Goal: Task Accomplishment & Management: Complete application form

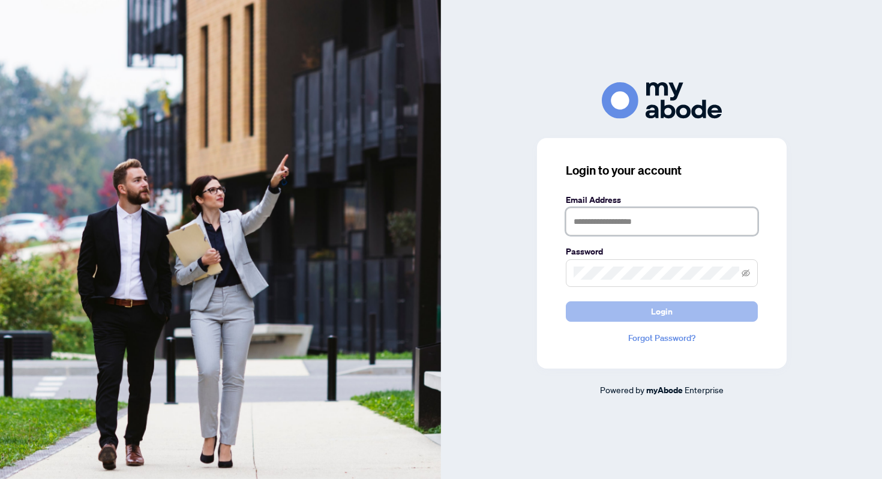
type input "**********"
click at [649, 312] on button "Login" at bounding box center [662, 311] width 192 height 20
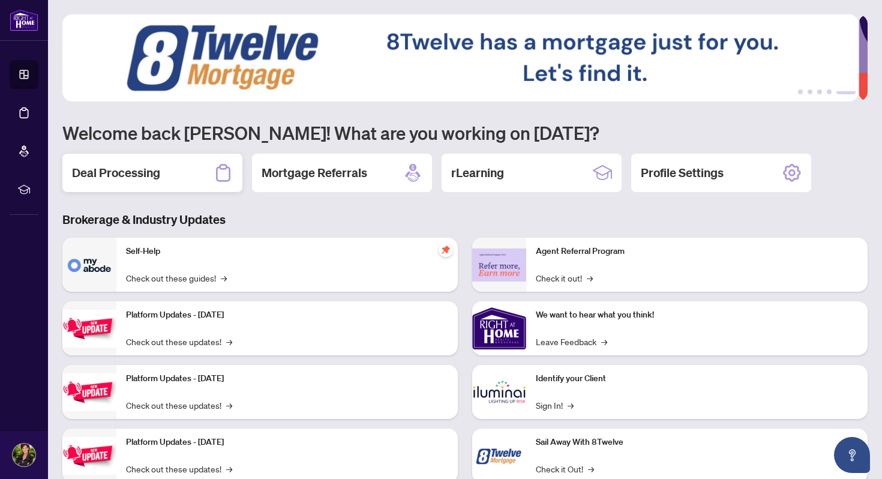
click at [154, 178] on h2 "Deal Processing" at bounding box center [116, 172] width 88 height 17
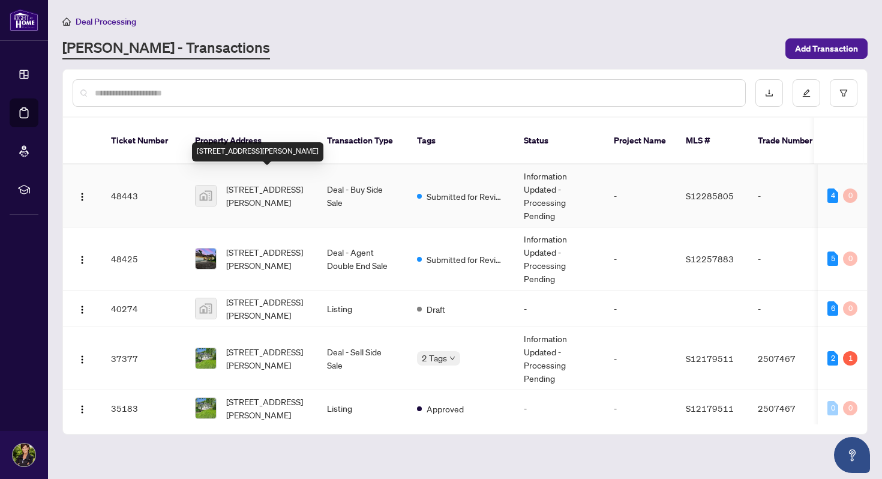
click at [252, 184] on span "[STREET_ADDRESS][PERSON_NAME]" at bounding box center [267, 195] width 82 height 26
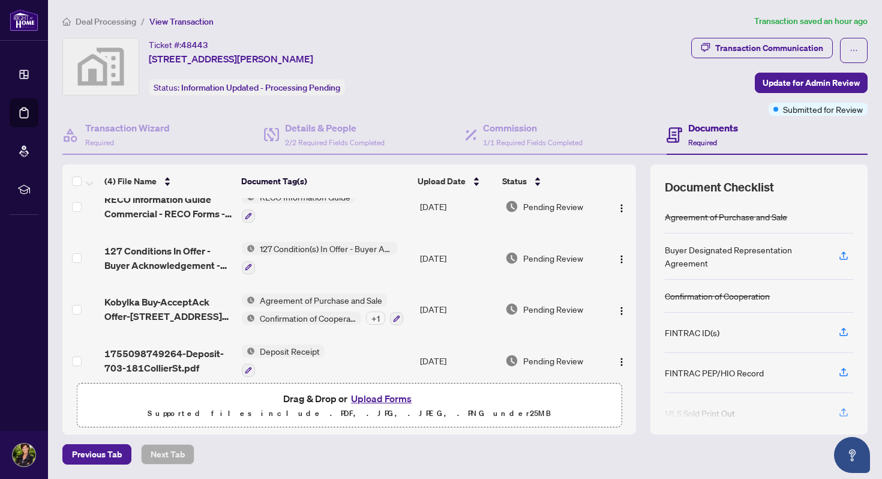
scroll to position [29, 0]
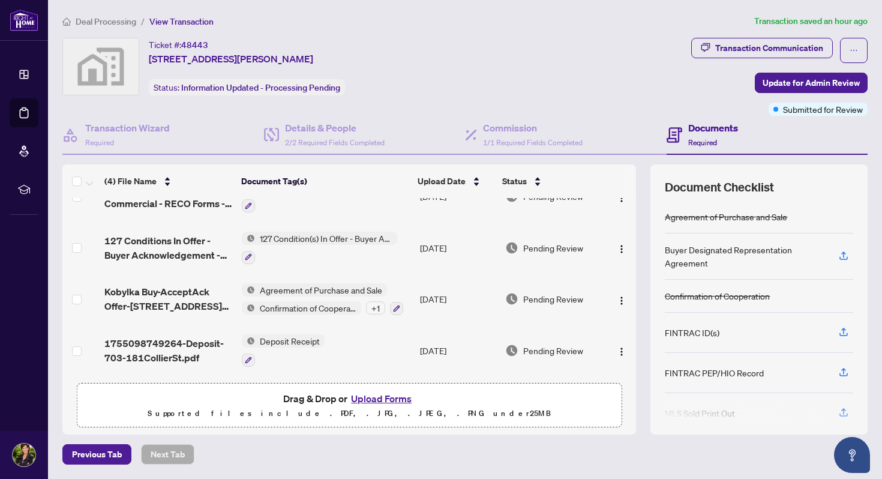
click at [372, 396] on button "Upload Forms" at bounding box center [381, 399] width 68 height 16
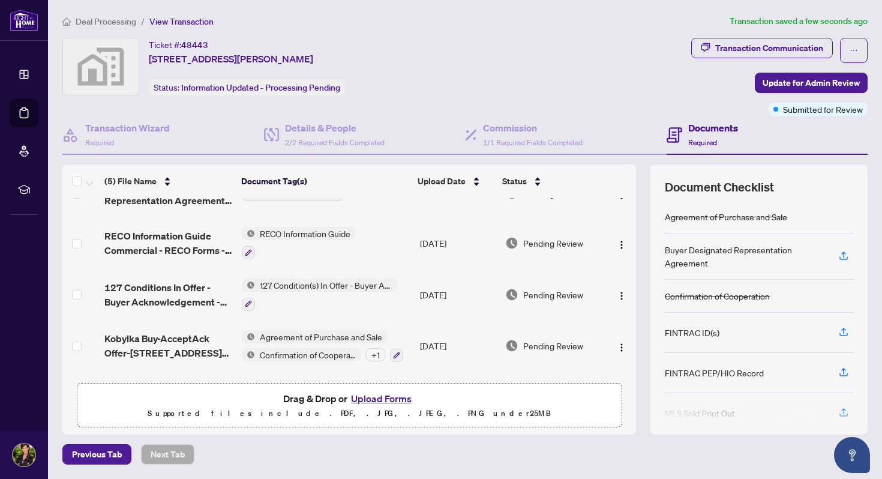
scroll to position [0, 0]
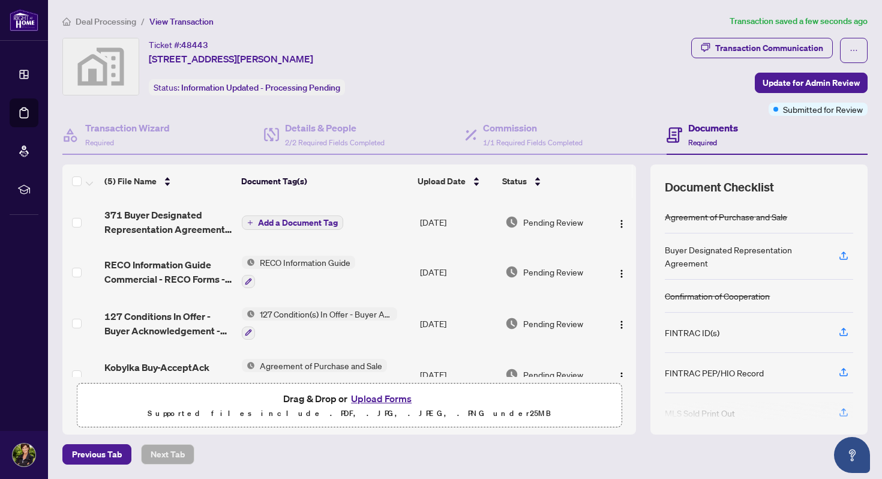
click at [299, 219] on span "Add a Document Tag" at bounding box center [298, 222] width 80 height 8
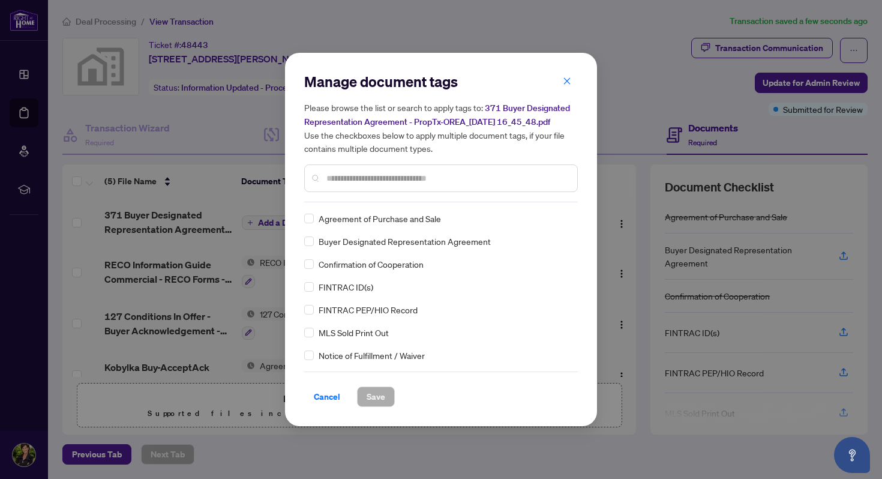
click at [339, 175] on input "text" at bounding box center [446, 178] width 241 height 13
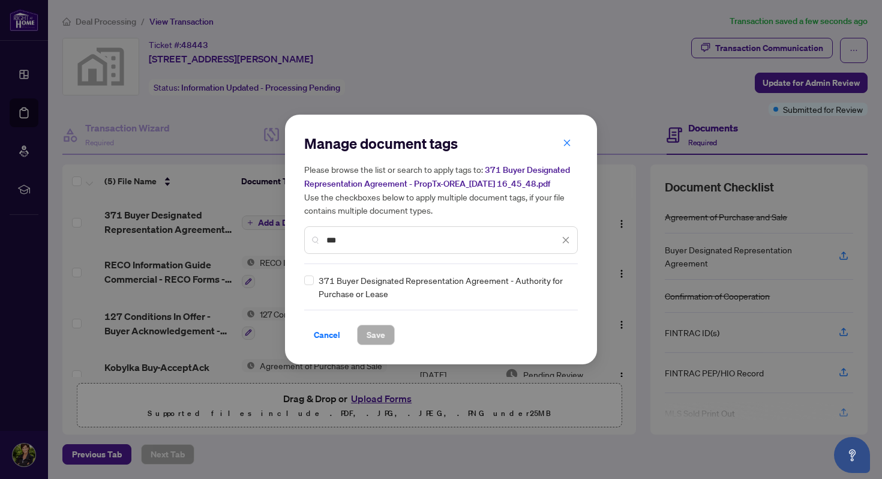
type input "***"
click at [373, 331] on span "Save" at bounding box center [376, 334] width 19 height 19
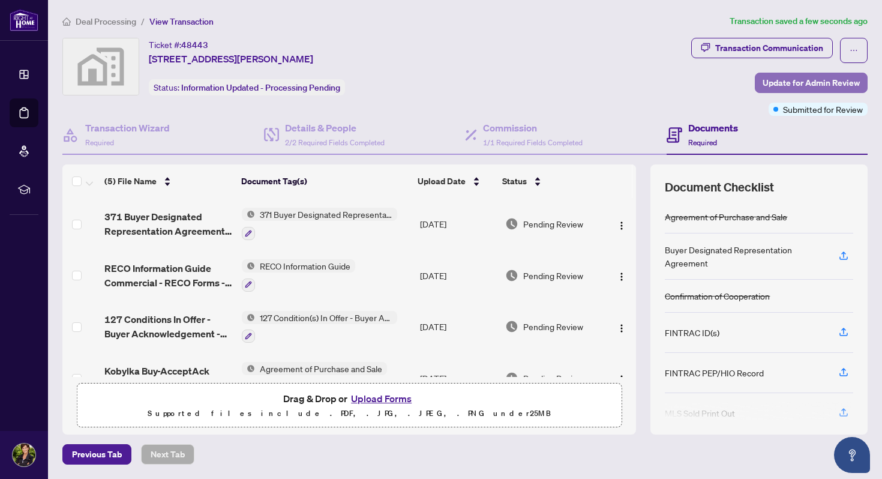
click at [796, 79] on span "Update for Admin Review" at bounding box center [811, 82] width 97 height 19
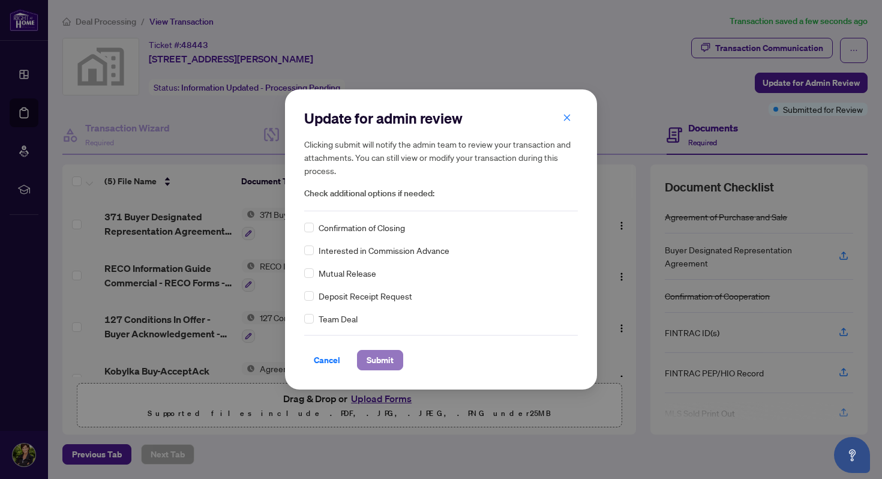
click at [381, 360] on span "Submit" at bounding box center [380, 359] width 27 height 19
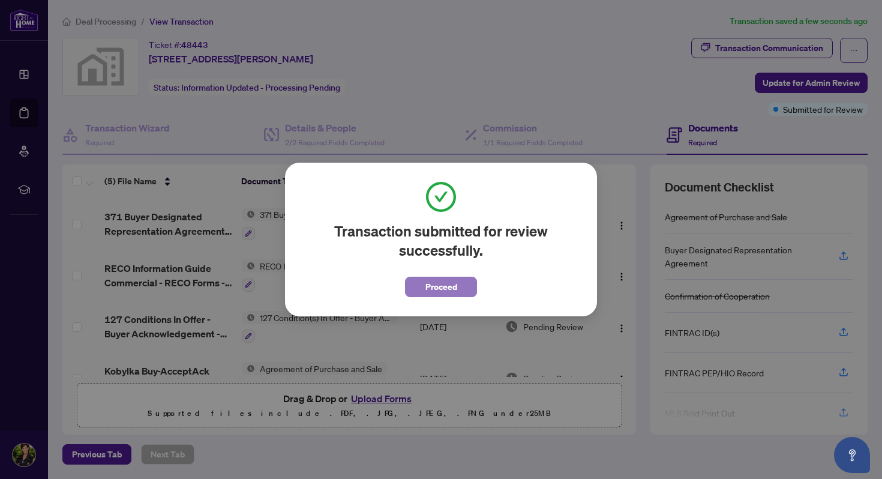
click at [453, 286] on span "Proceed" at bounding box center [441, 286] width 32 height 19
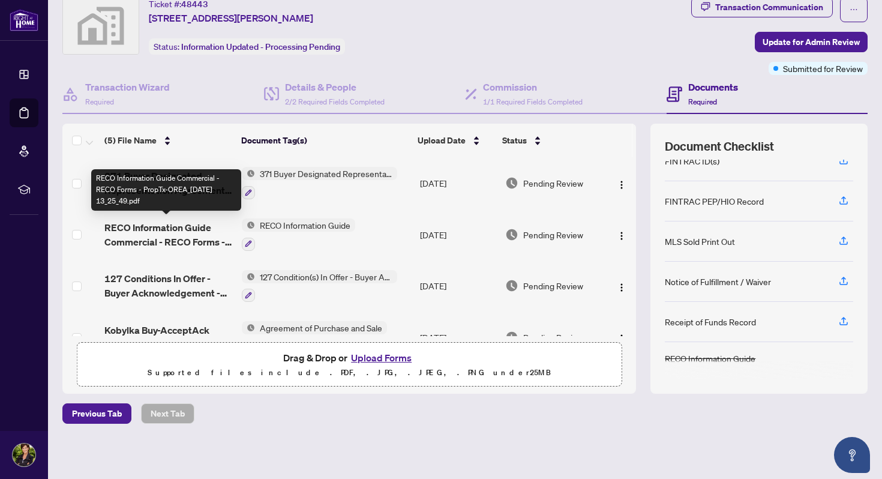
click at [161, 224] on span "RECO Information Guide Commercial - RECO Forms - PropTx-OREA_[DATE] 13_25_49.pdf" at bounding box center [168, 234] width 128 height 29
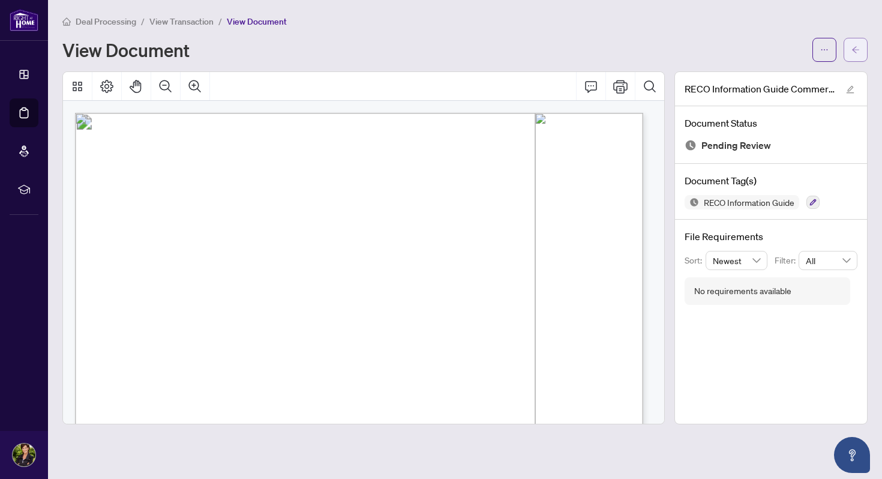
click at [857, 50] on icon "arrow-left" at bounding box center [855, 50] width 8 height 8
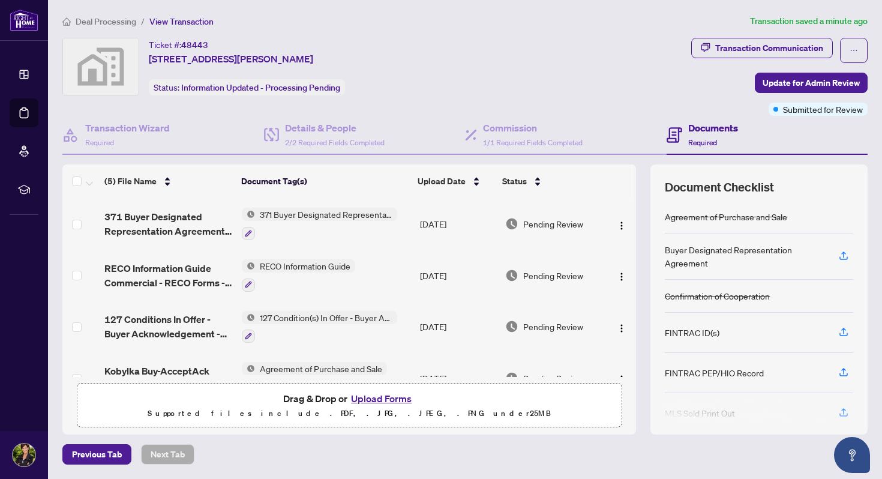
scroll to position [35, 0]
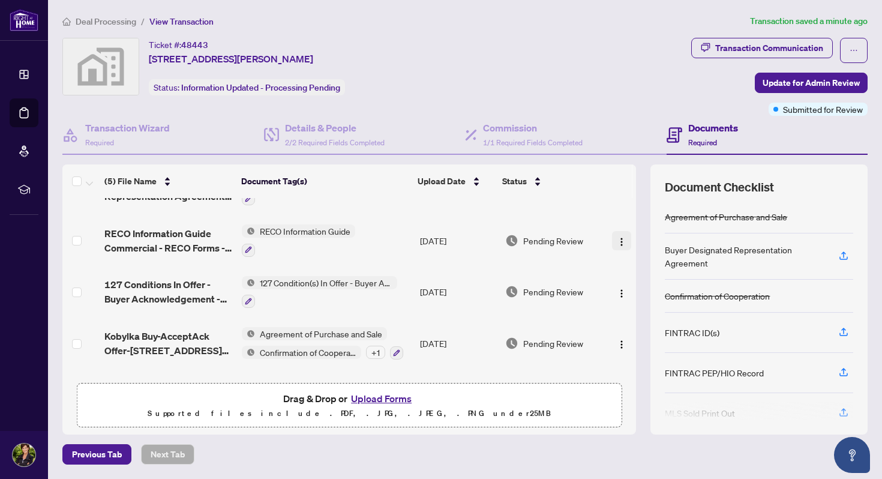
click at [617, 238] on img "button" at bounding box center [622, 242] width 10 height 10
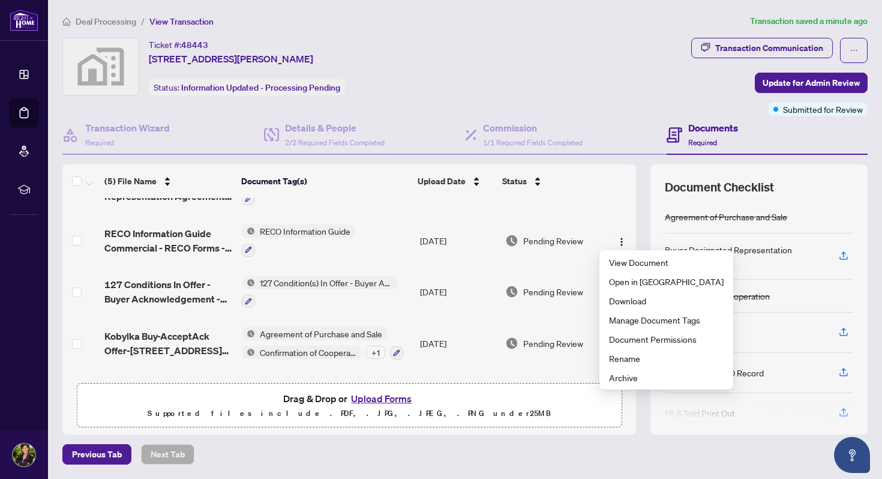
click at [379, 248] on td "RECO Information Guide" at bounding box center [326, 241] width 178 height 52
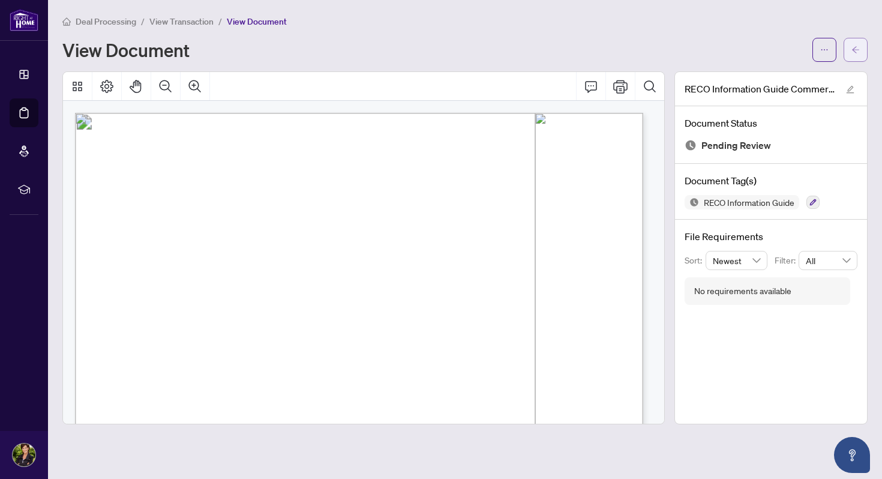
click at [856, 46] on icon "arrow-left" at bounding box center [855, 50] width 8 height 8
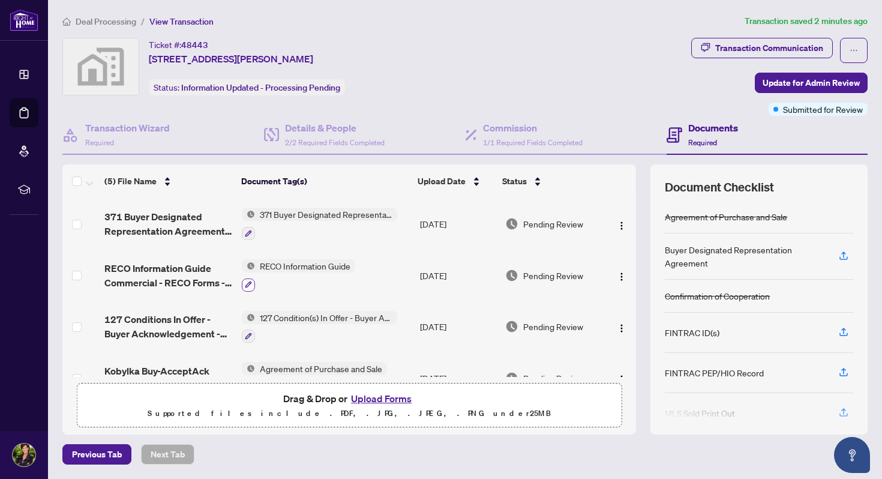
click at [245, 282] on icon "button" at bounding box center [248, 284] width 7 height 7
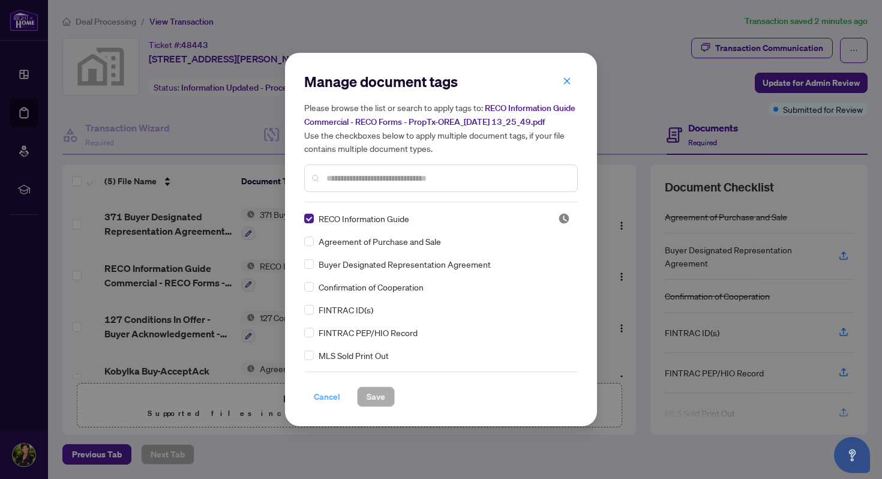
click at [334, 392] on span "Cancel" at bounding box center [327, 396] width 26 height 19
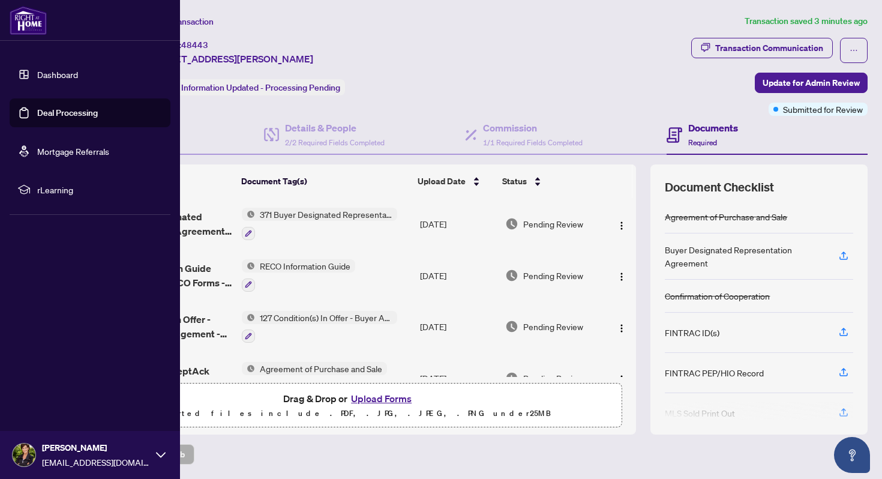
click at [47, 115] on link "Deal Processing" at bounding box center [67, 112] width 61 height 11
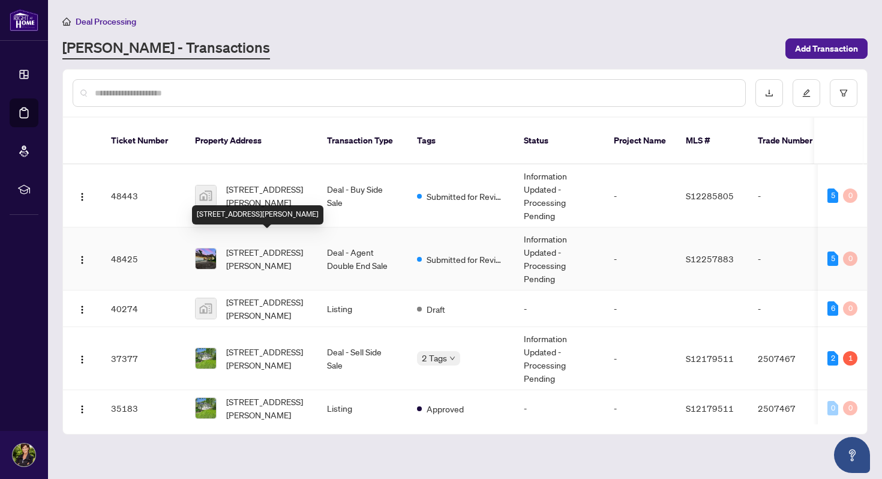
click at [251, 245] on span "[STREET_ADDRESS][PERSON_NAME]" at bounding box center [267, 258] width 82 height 26
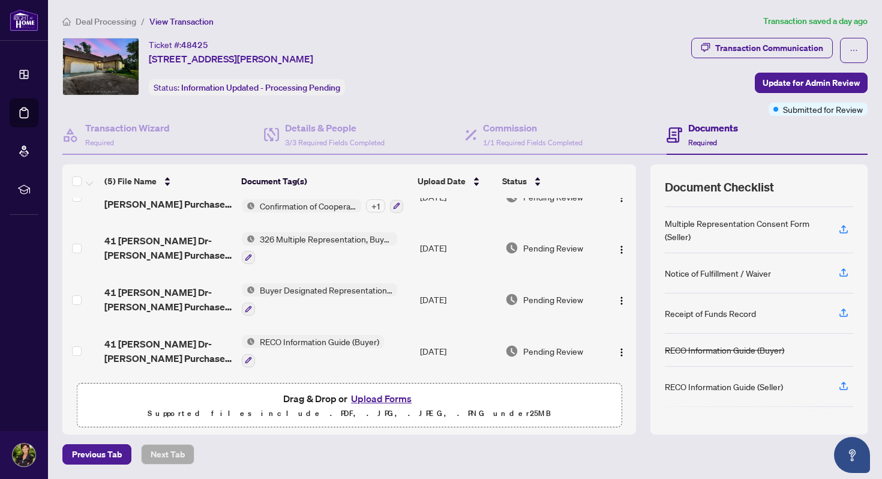
scroll to position [403, 0]
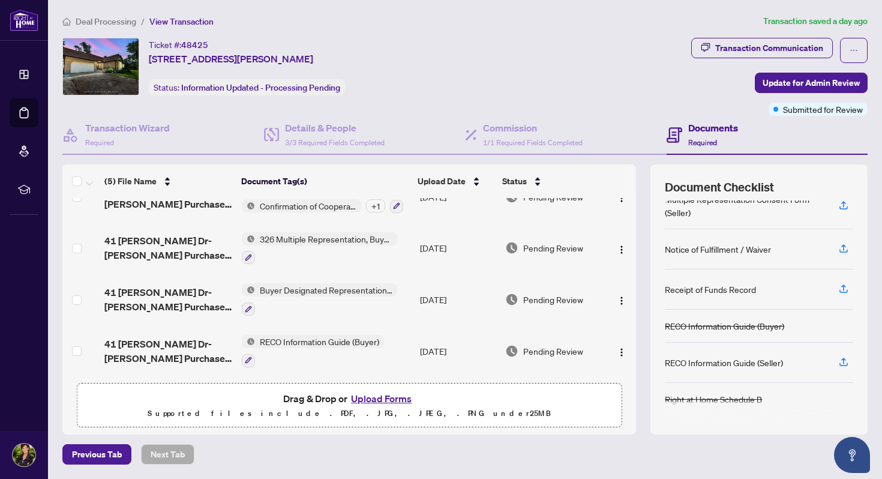
click at [392, 397] on button "Upload Forms" at bounding box center [381, 399] width 68 height 16
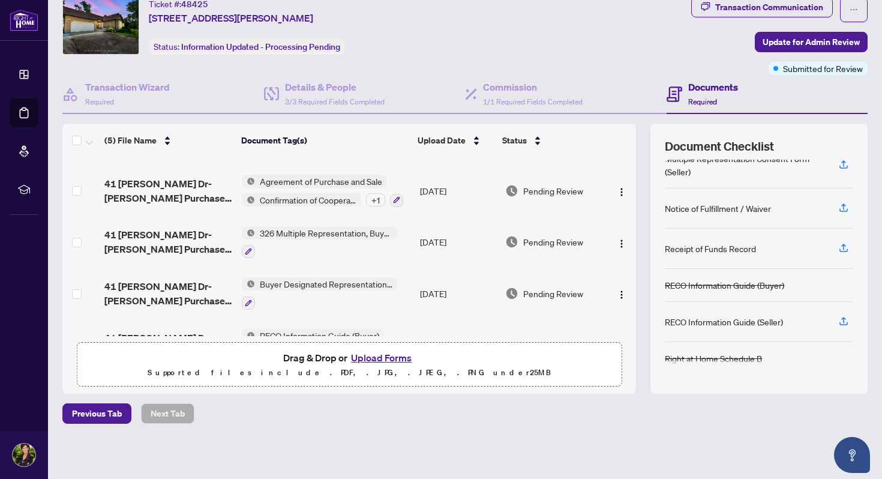
scroll to position [80, 0]
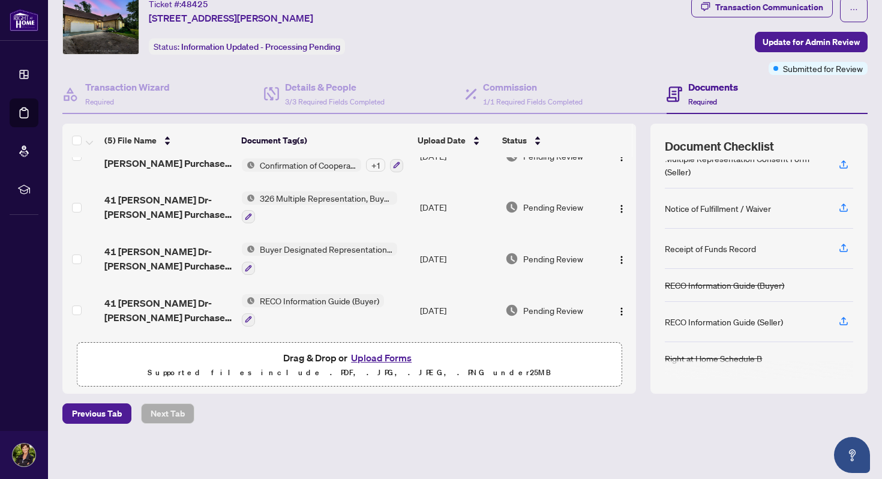
click at [368, 355] on button "Upload Forms" at bounding box center [381, 358] width 68 height 16
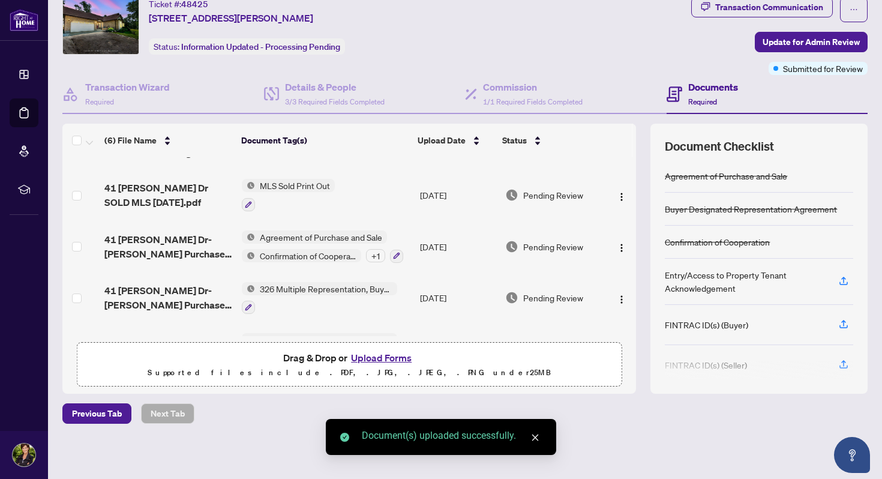
scroll to position [0, 0]
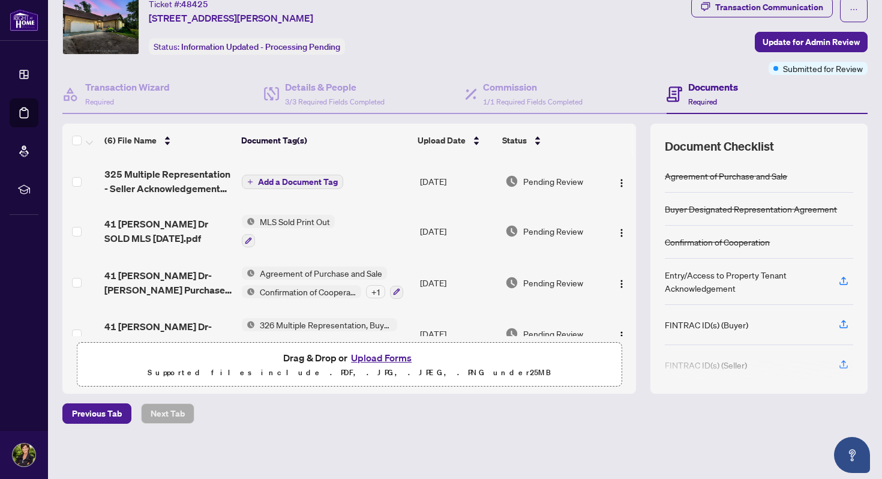
click at [280, 179] on span "Add a Document Tag" at bounding box center [298, 182] width 80 height 8
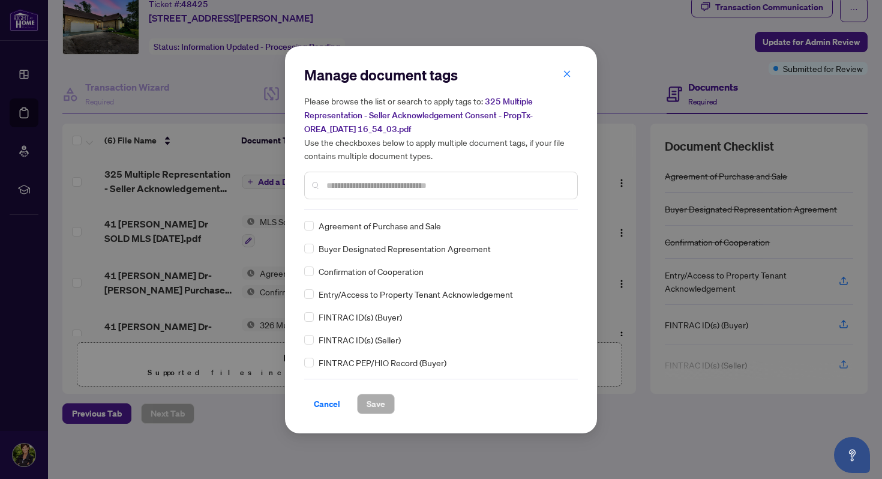
click at [341, 187] on input "text" at bounding box center [446, 185] width 241 height 13
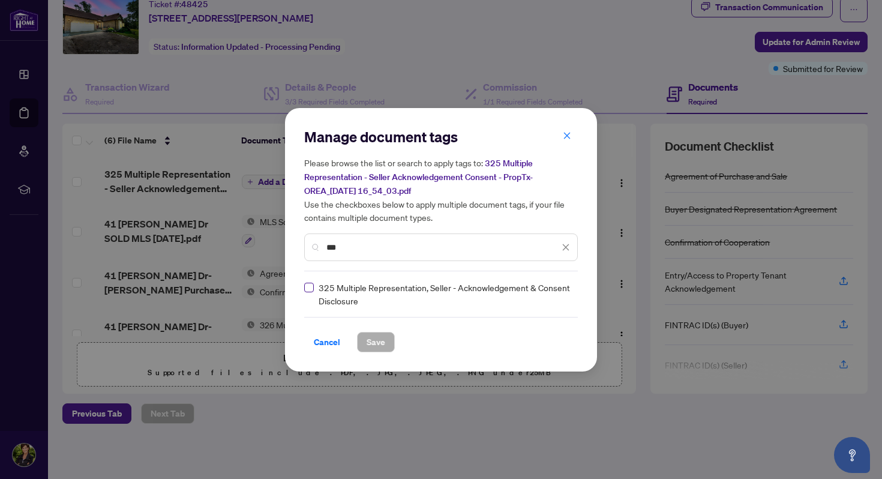
type input "***"
click at [376, 341] on span "Save" at bounding box center [376, 341] width 19 height 19
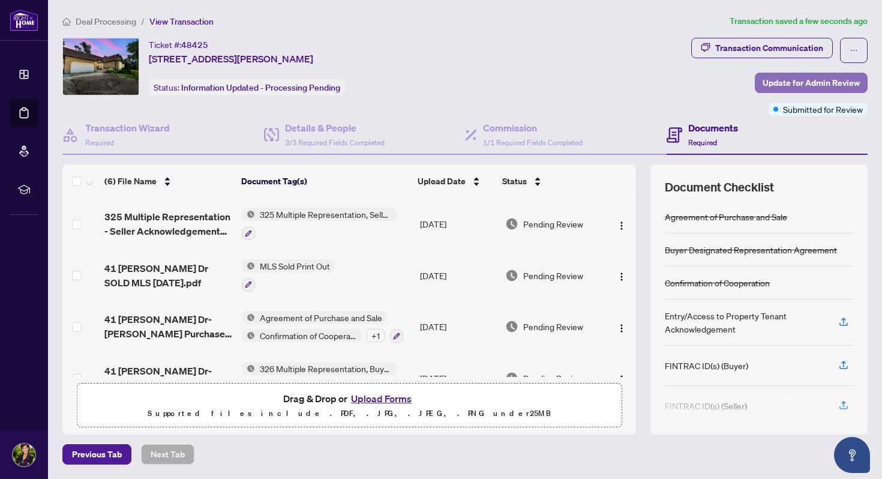
click at [793, 79] on span "Update for Admin Review" at bounding box center [811, 82] width 97 height 19
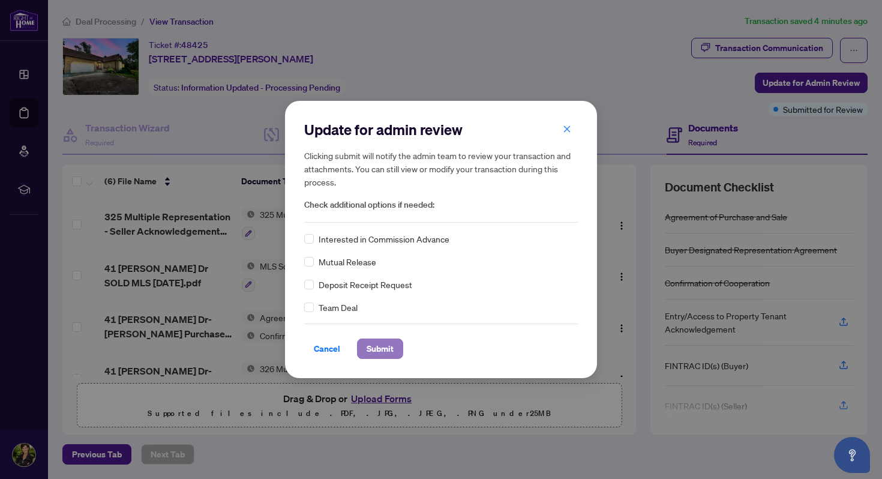
click at [382, 344] on span "Submit" at bounding box center [380, 348] width 27 height 19
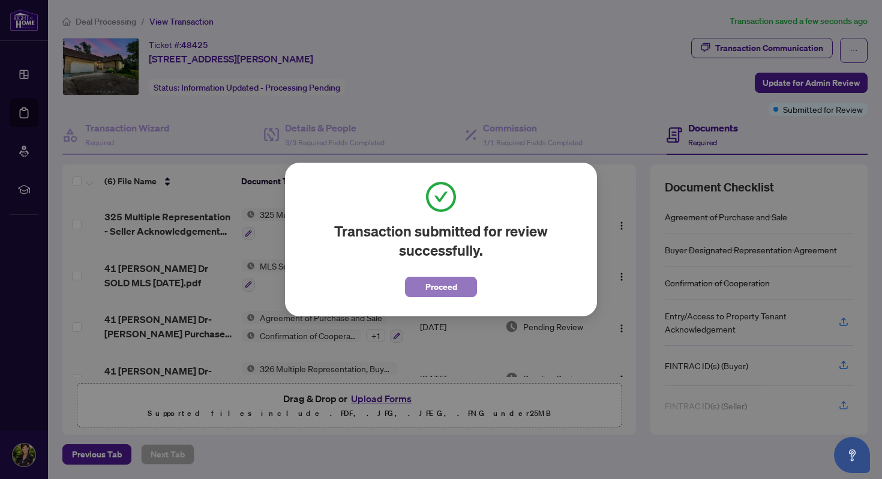
click at [440, 285] on span "Proceed" at bounding box center [441, 286] width 32 height 19
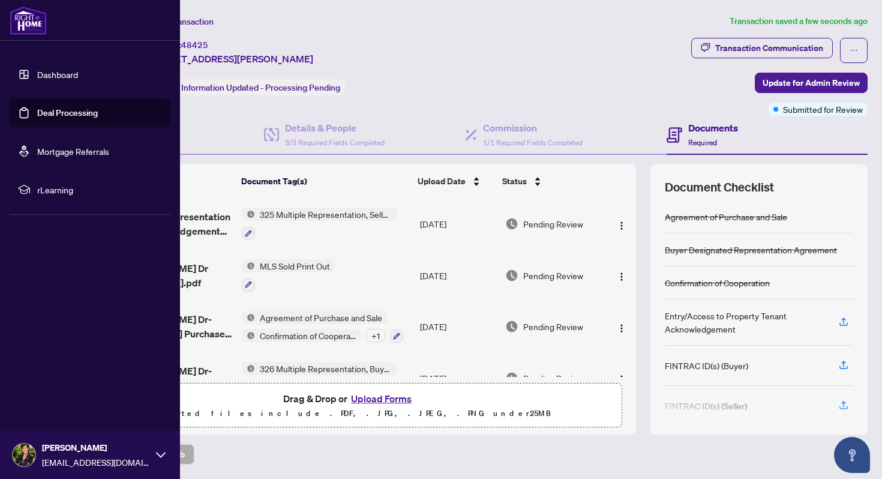
click at [50, 72] on link "Dashboard" at bounding box center [57, 74] width 41 height 11
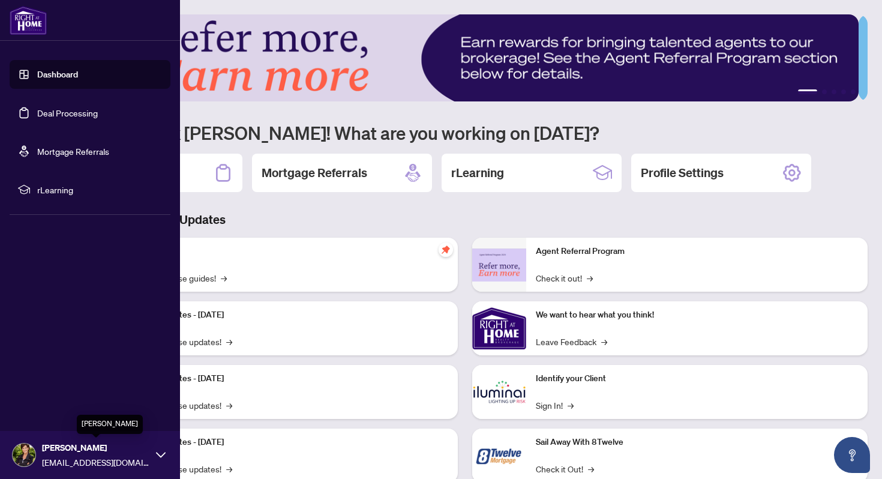
click at [157, 457] on icon at bounding box center [161, 455] width 10 height 10
click at [57, 382] on span "Logout" at bounding box center [48, 383] width 27 height 19
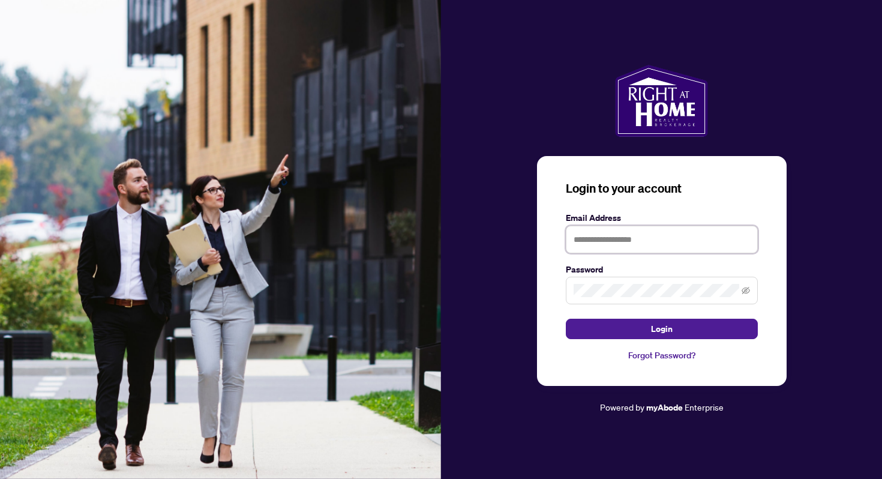
type input "**********"
